Goal: Use online tool/utility: Utilize a website feature to perform a specific function

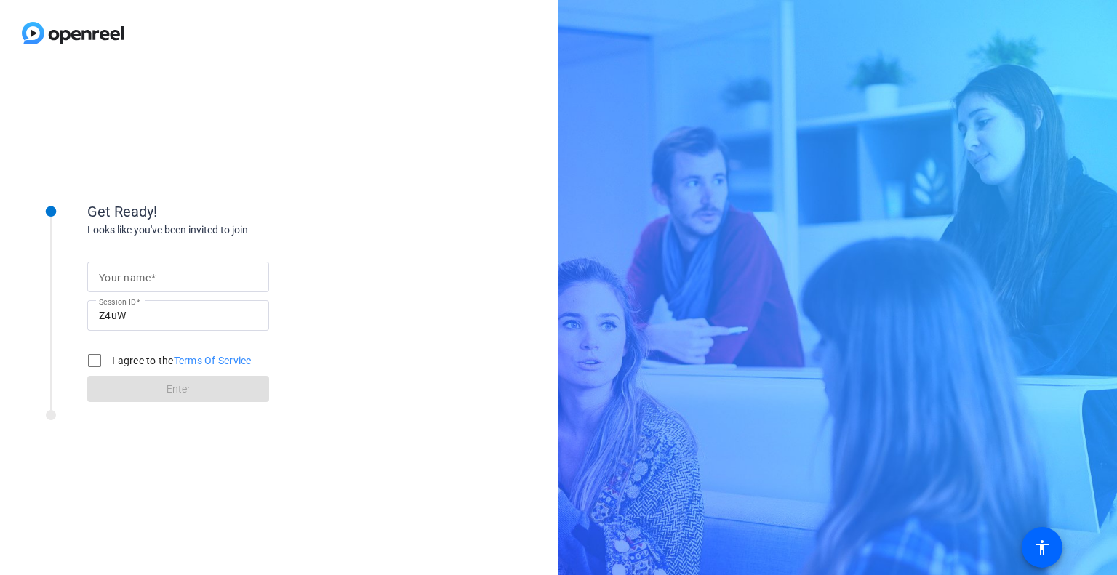
click at [183, 271] on input "Your name" at bounding box center [178, 276] width 159 height 17
type input "[PERSON_NAME]"
click at [96, 357] on input "I agree to the Terms Of Service" at bounding box center [94, 360] width 29 height 29
checkbox input "true"
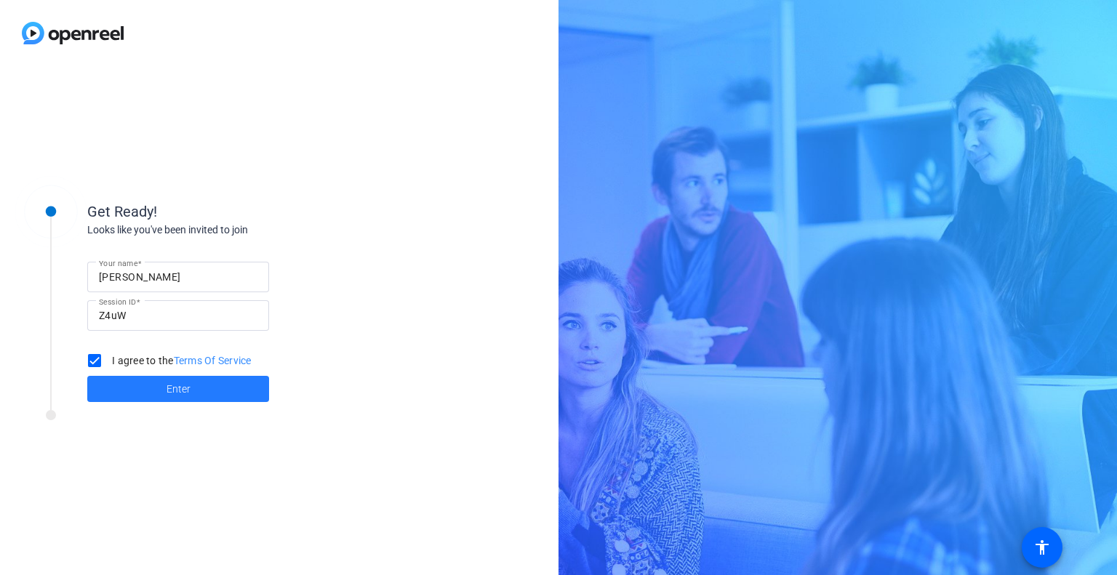
click at [121, 397] on span at bounding box center [178, 389] width 182 height 35
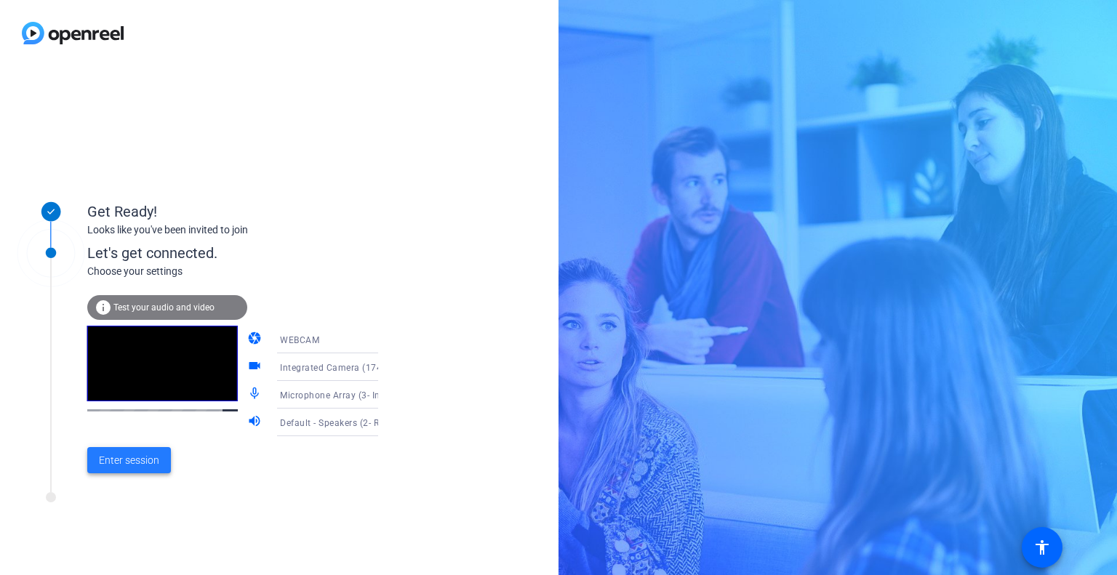
click at [124, 459] on span "Enter session" at bounding box center [129, 460] width 60 height 15
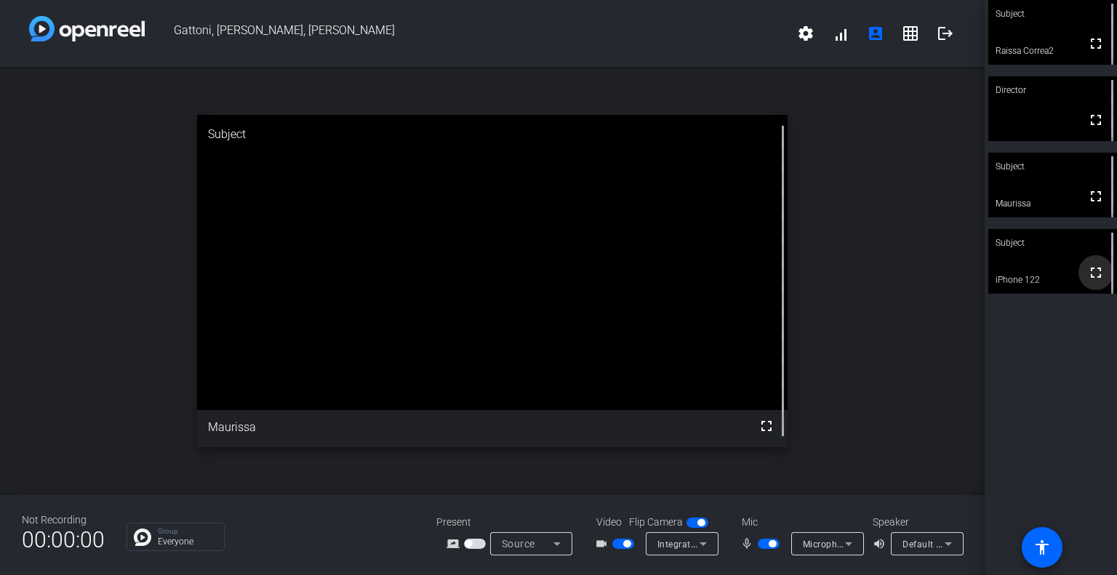
click at [1079, 262] on span at bounding box center [1096, 272] width 35 height 35
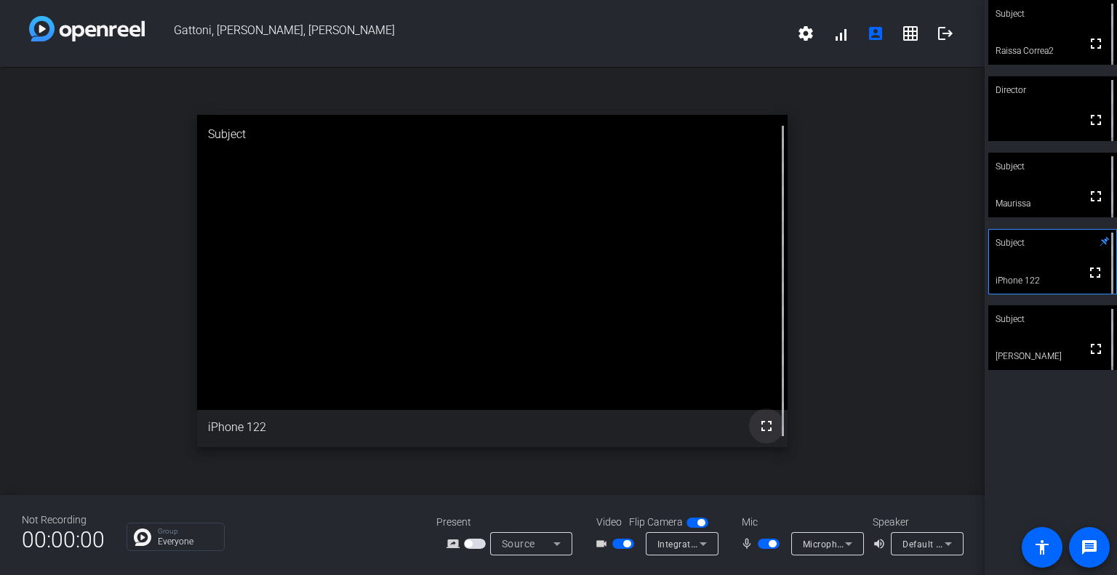
click at [770, 426] on mat-icon "fullscreen" at bounding box center [766, 426] width 17 height 17
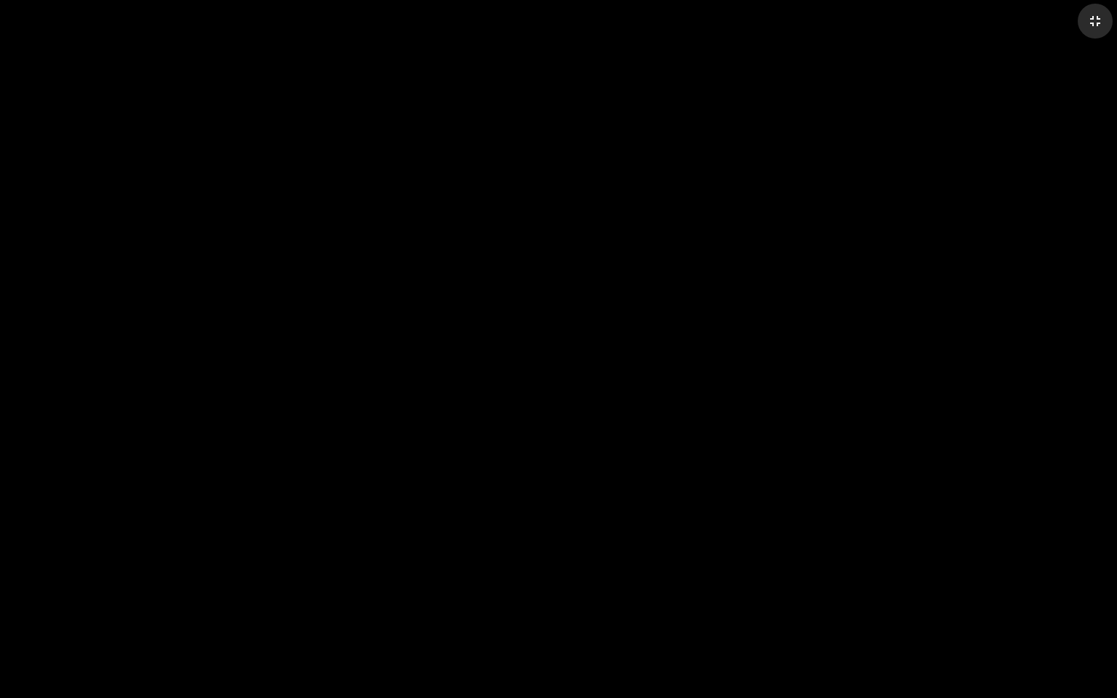
click at [1093, 11] on span at bounding box center [1095, 21] width 35 height 35
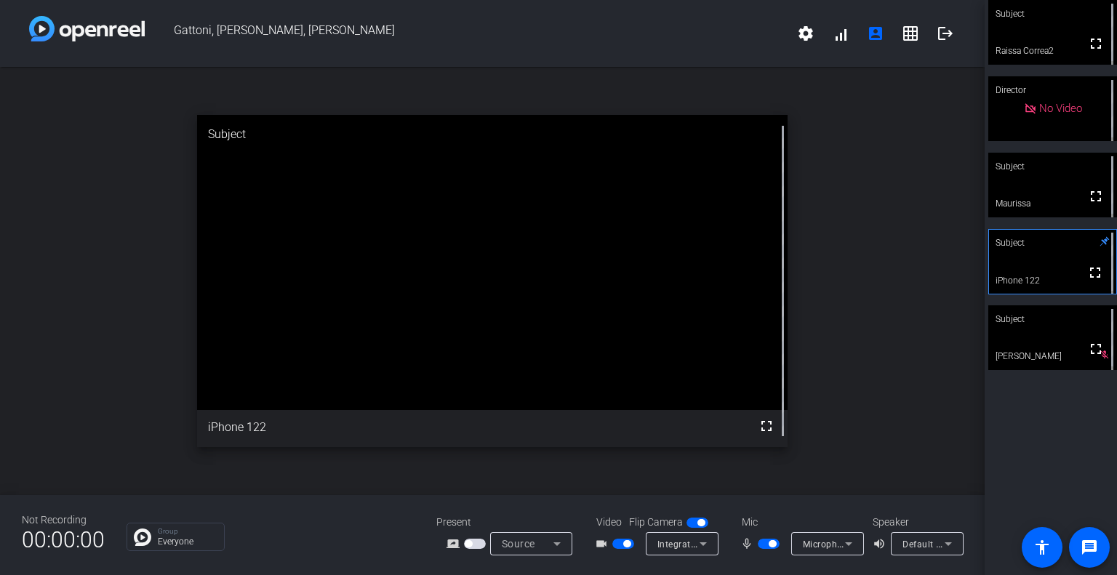
click at [620, 548] on span "button" at bounding box center [623, 544] width 22 height 10
click at [767, 546] on span "button" at bounding box center [769, 544] width 22 height 10
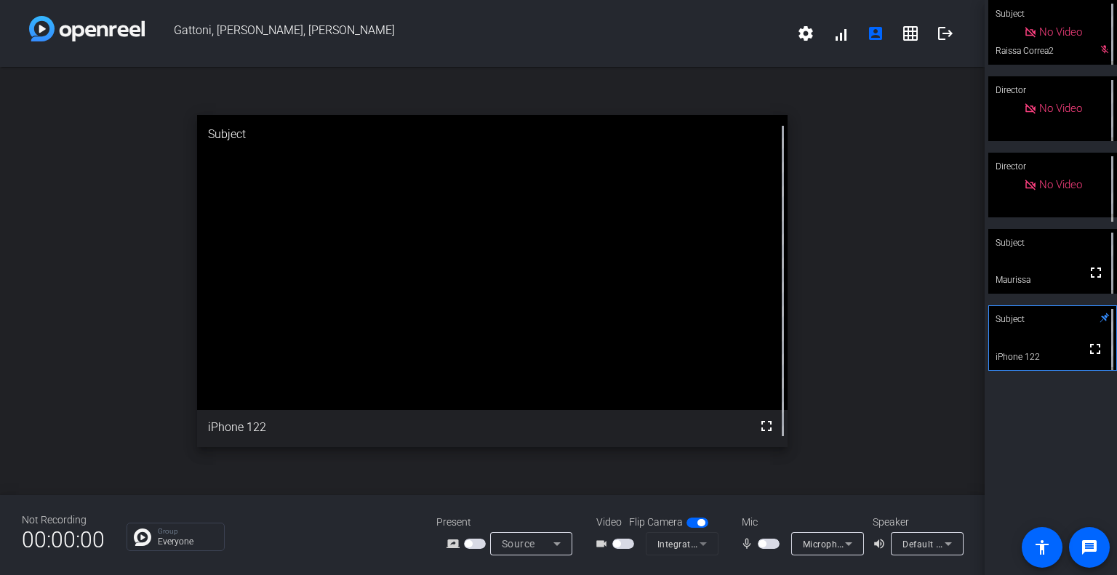
click at [770, 545] on span "button" at bounding box center [769, 544] width 22 height 10
click at [622, 546] on span "button" at bounding box center [623, 544] width 22 height 10
click at [942, 31] on mat-icon "logout" at bounding box center [945, 33] width 17 height 17
